Goal: Complete application form

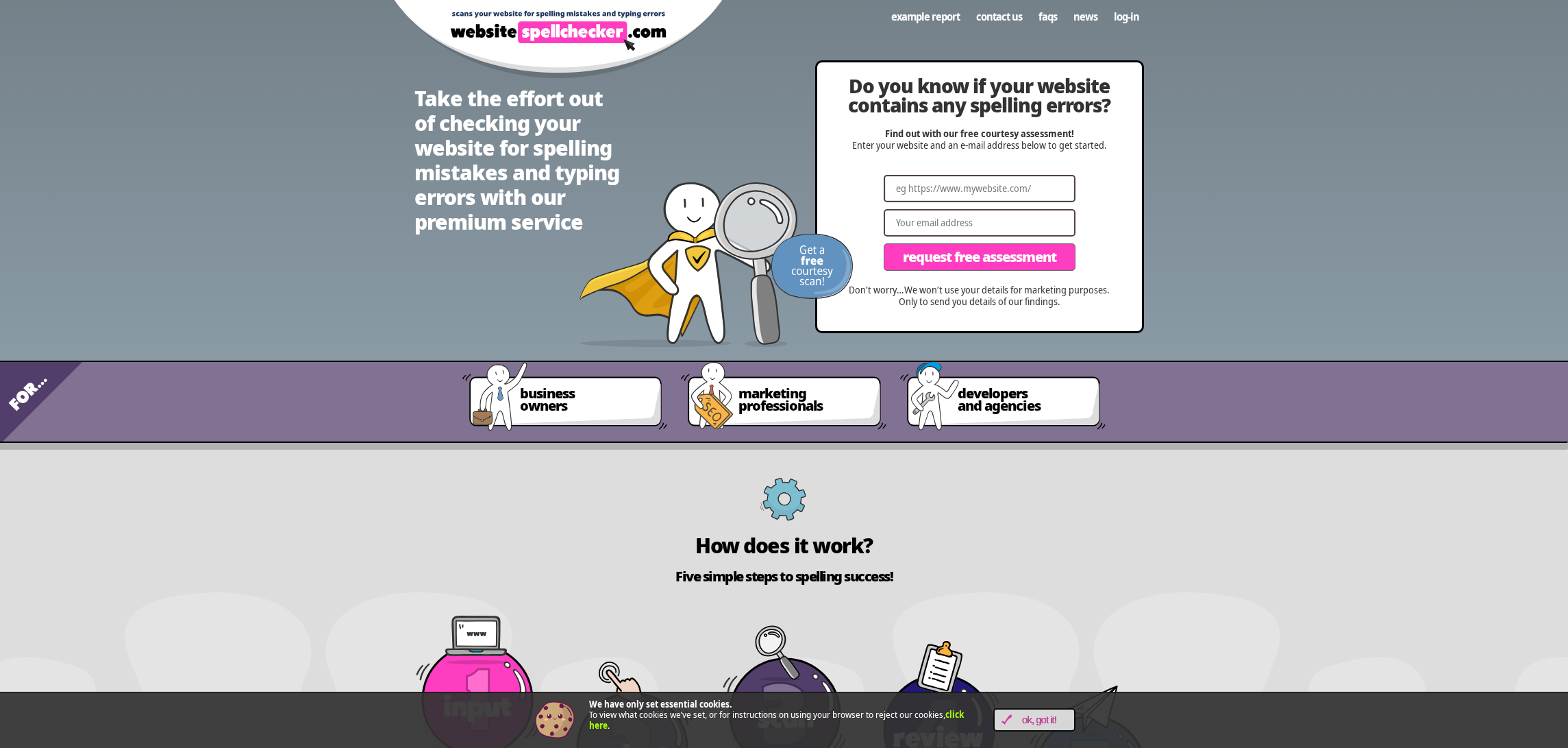
click at [971, 187] on input "Website" at bounding box center [980, 188] width 192 height 27
paste input "[URL][DOMAIN_NAME]"
type input "[URL][DOMAIN_NAME]"
click at [947, 218] on input "Email" at bounding box center [980, 222] width 192 height 27
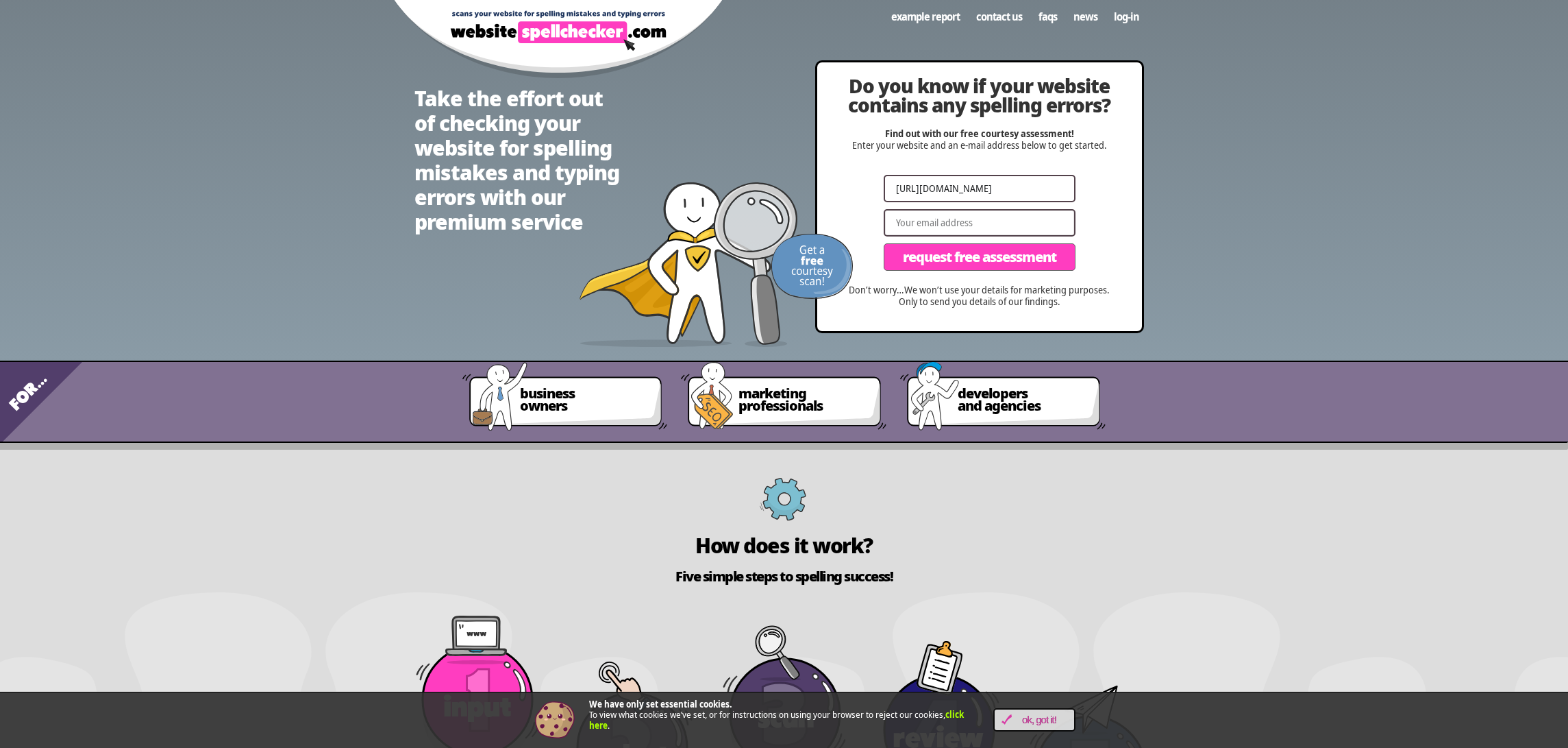
scroll to position [0, 0]
click at [957, 219] on input "Email" at bounding box center [980, 222] width 192 height 27
type input "[EMAIL_ADDRESS][DOMAIN_NAME]"
click at [970, 250] on span "Request Free Assessment" at bounding box center [980, 257] width 154 height 14
